Goal: Navigation & Orientation: Find specific page/section

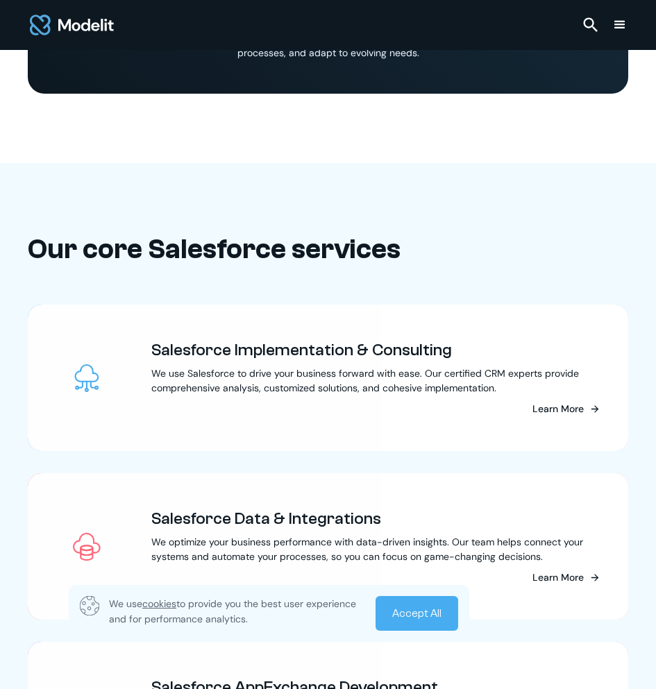
scroll to position [2000, 0]
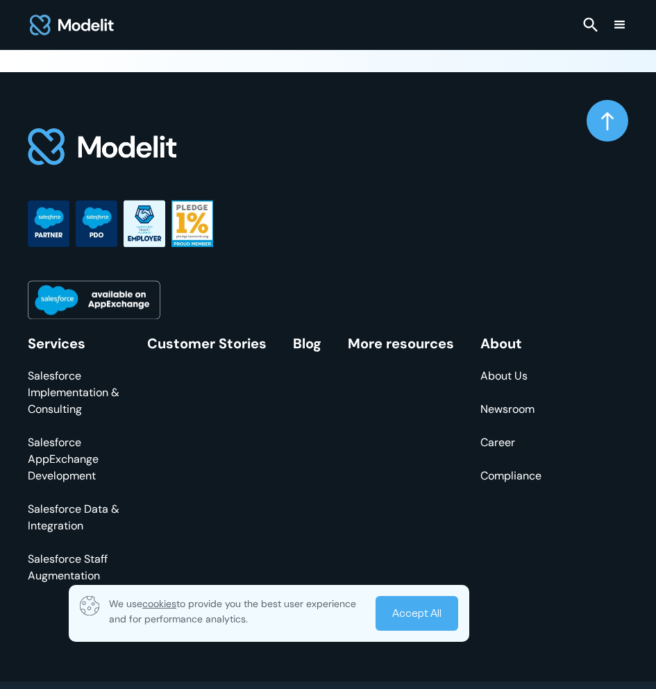
scroll to position [6709, 0]
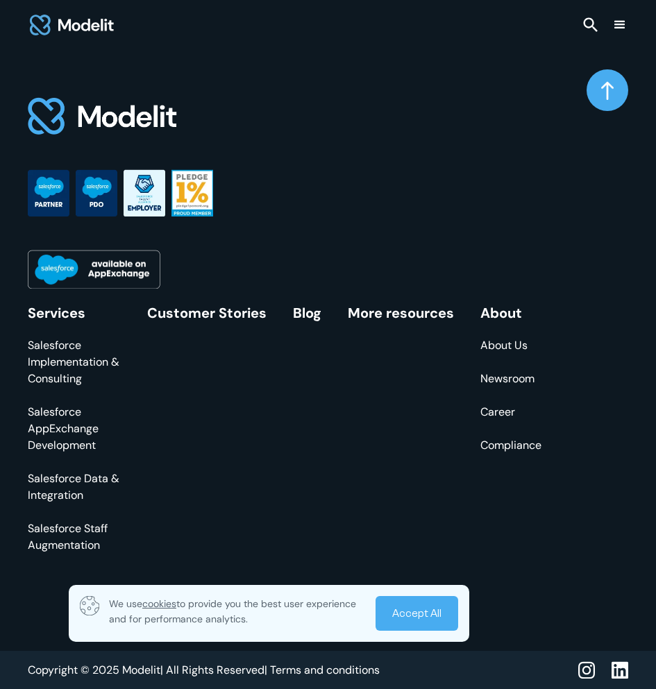
click at [512, 344] on link "About Us" at bounding box center [510, 345] width 61 height 17
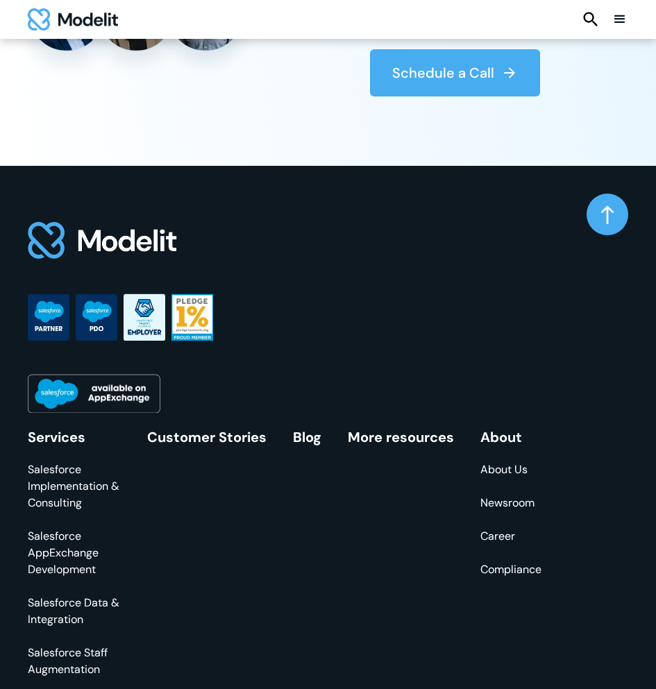
scroll to position [3618, 0]
